Goal: Find specific page/section: Find specific page/section

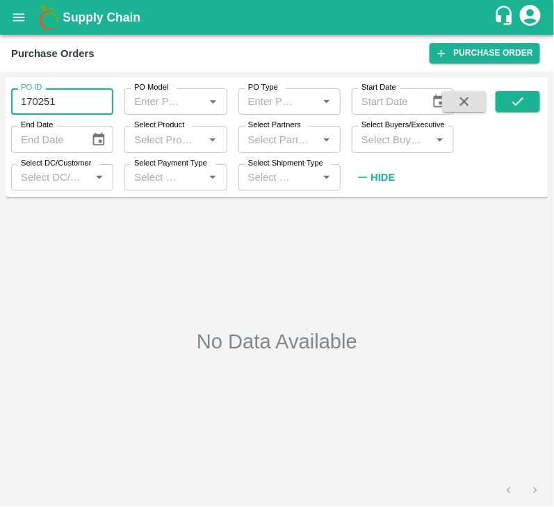
click at [65, 91] on input "170251" at bounding box center [62, 101] width 102 height 26
type input "170251"
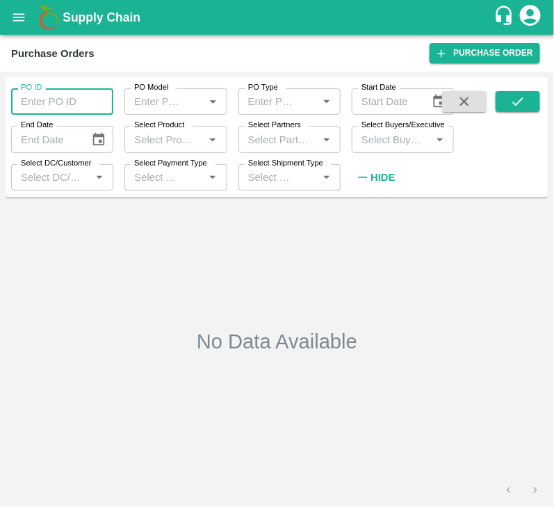
click at [356, 140] on input "Select Buyers/Executive" at bounding box center [391, 139] width 71 height 18
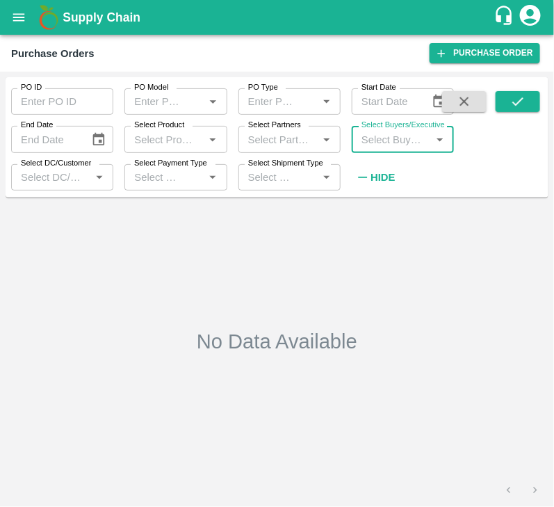
click at [377, 142] on input "Select Buyers/Executive" at bounding box center [391, 139] width 71 height 18
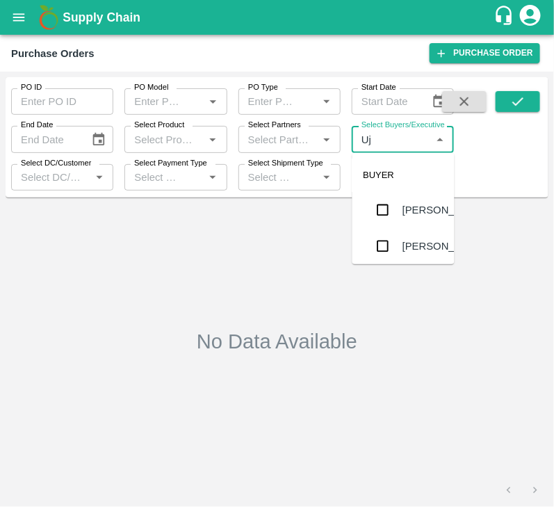
type input "Ujj"
click at [389, 213] on input "checkbox" at bounding box center [383, 210] width 28 height 28
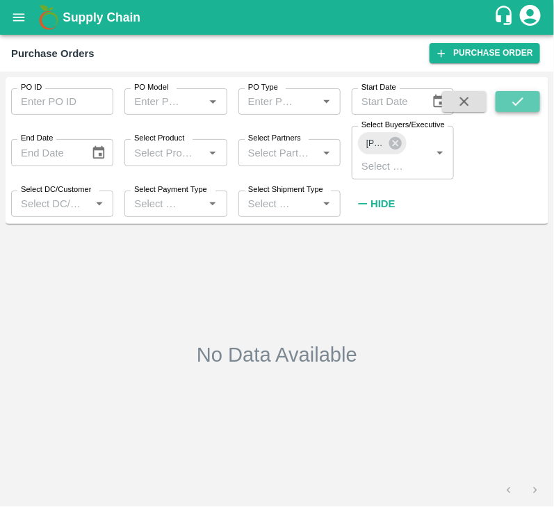
click at [514, 97] on icon "submit" at bounding box center [517, 101] width 15 height 15
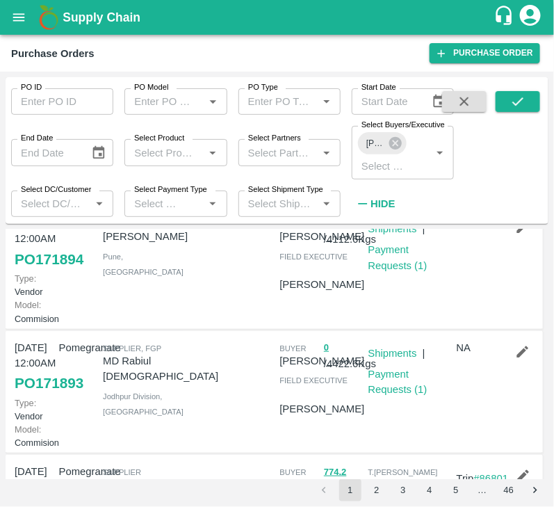
scroll to position [186, 0]
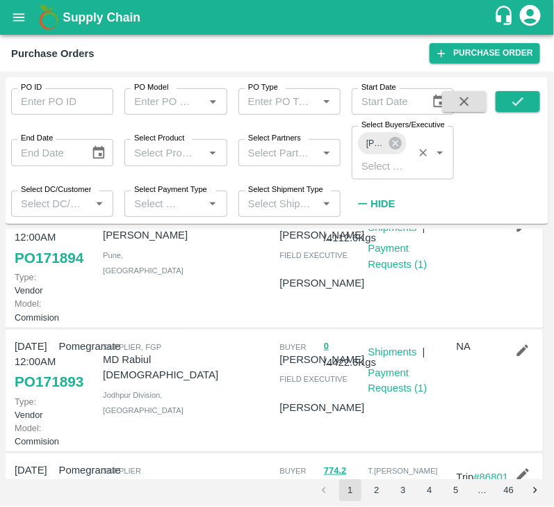
click at [399, 153] on div "Ujjwal Kumar" at bounding box center [382, 143] width 49 height 22
click at [393, 138] on icon at bounding box center [395, 143] width 13 height 13
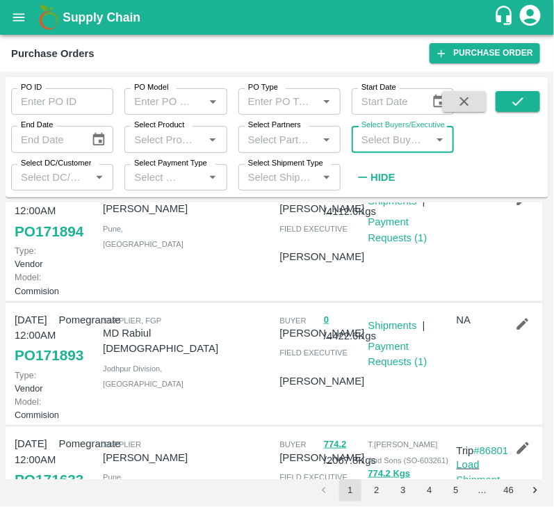
click at [385, 138] on input "Select Buyers/Executive" at bounding box center [391, 139] width 71 height 18
type input "SAGAR"
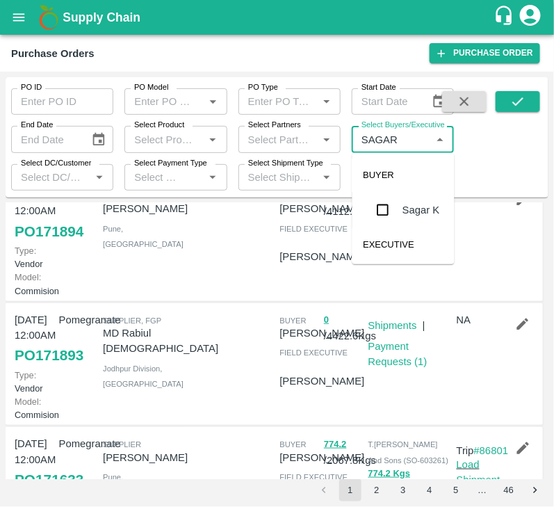
click at [383, 221] on input "checkbox" at bounding box center [383, 210] width 28 height 28
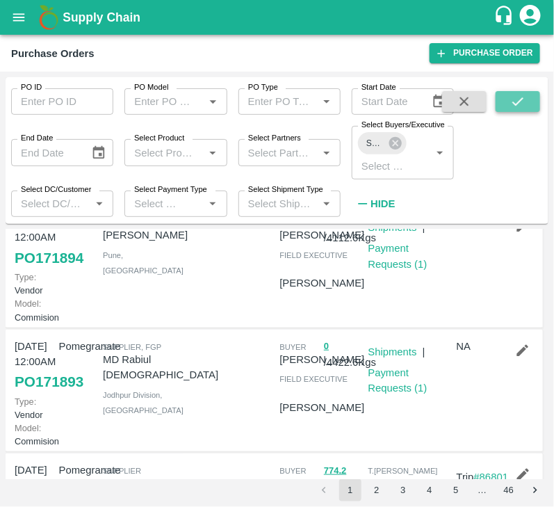
click at [514, 104] on icon "submit" at bounding box center [517, 101] width 11 height 8
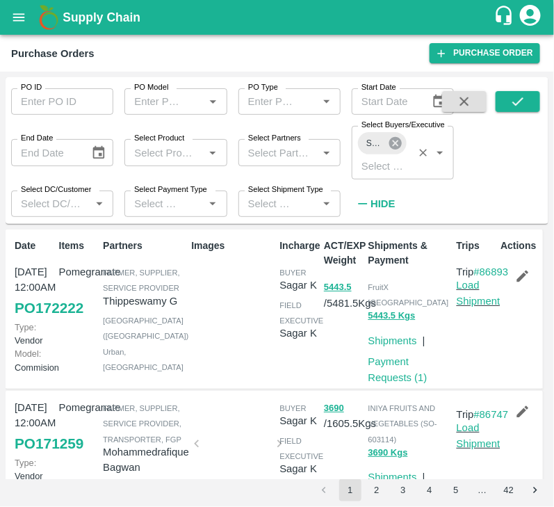
click at [400, 147] on icon at bounding box center [395, 143] width 13 height 13
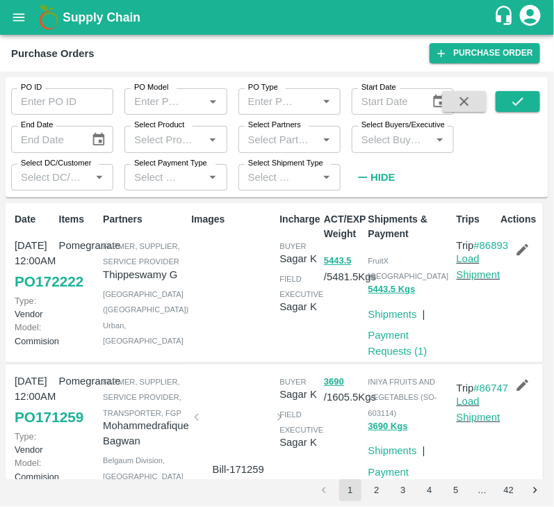
click at [391, 142] on input "Select Buyers/Executive" at bounding box center [391, 139] width 71 height 18
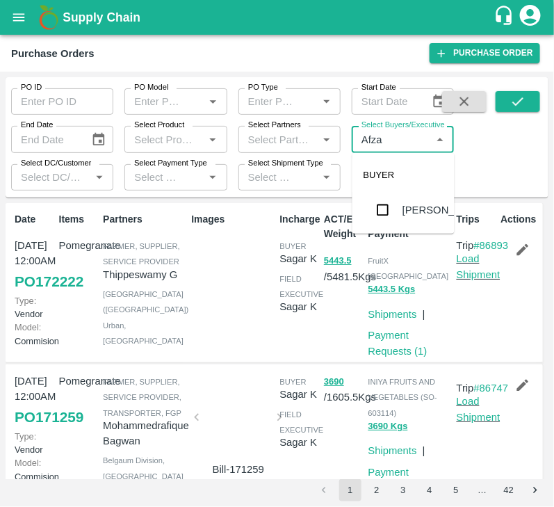
type input "Afzal"
click at [389, 213] on input "checkbox" at bounding box center [383, 210] width 28 height 28
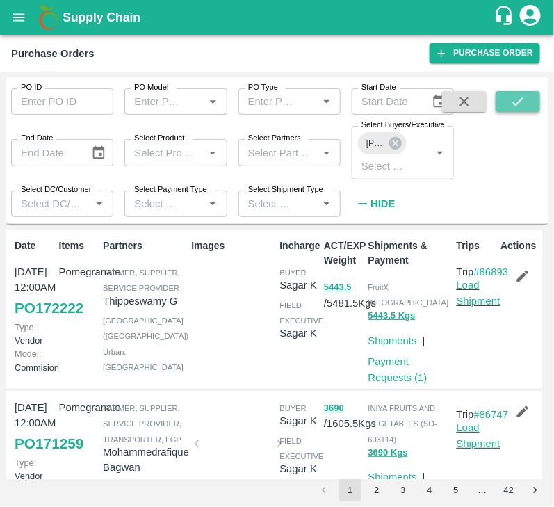
click at [513, 103] on icon "submit" at bounding box center [517, 101] width 15 height 15
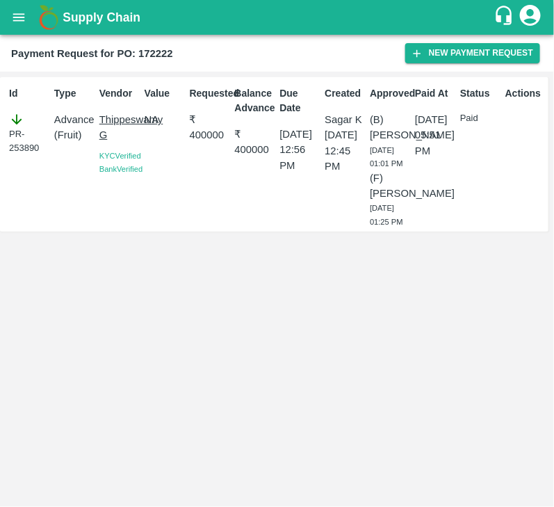
click at [256, 225] on div "Balance Advance ₹ 400000" at bounding box center [251, 154] width 45 height 147
